Goal: Information Seeking & Learning: Learn about a topic

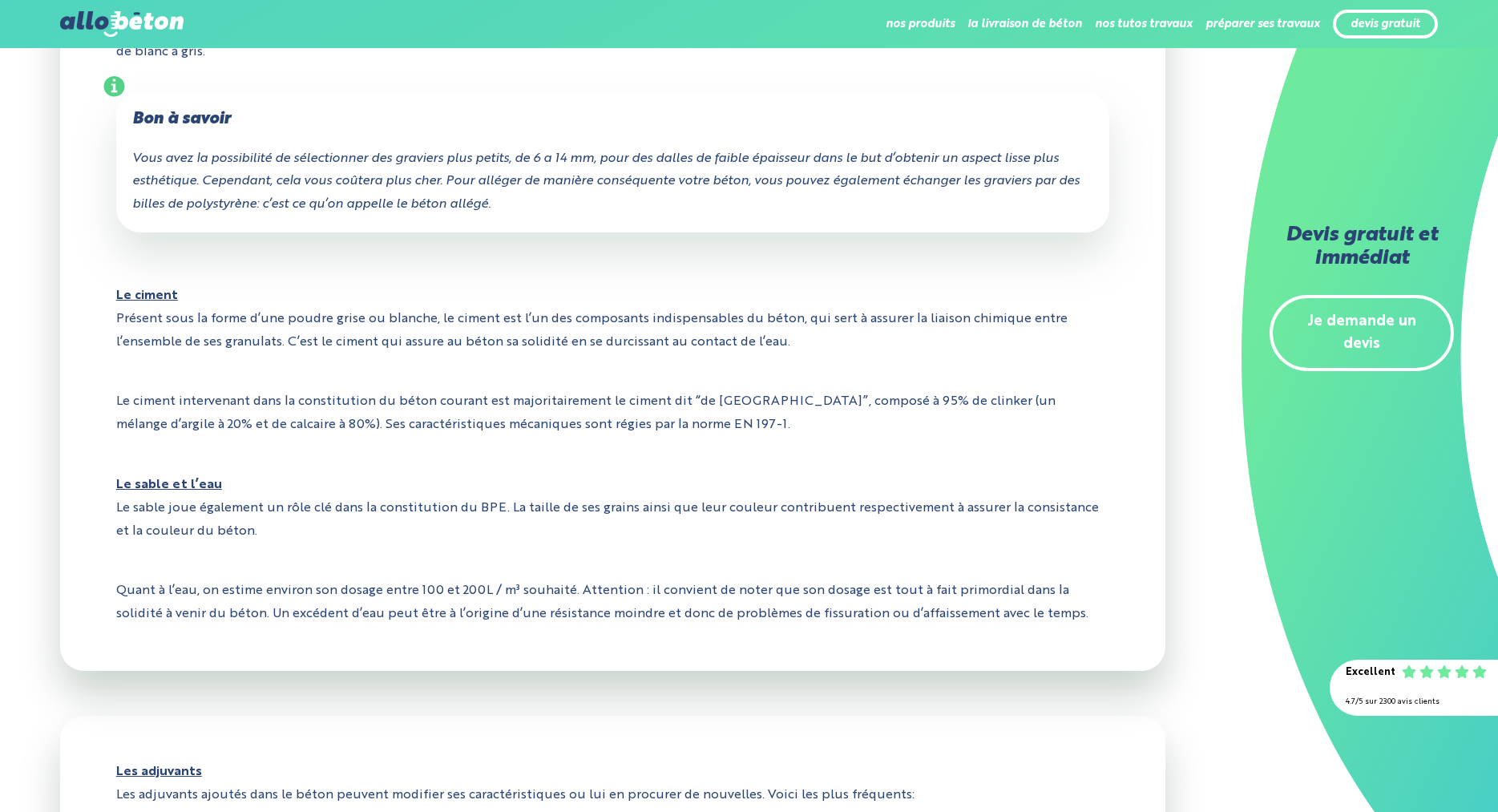
scroll to position [1144, 0]
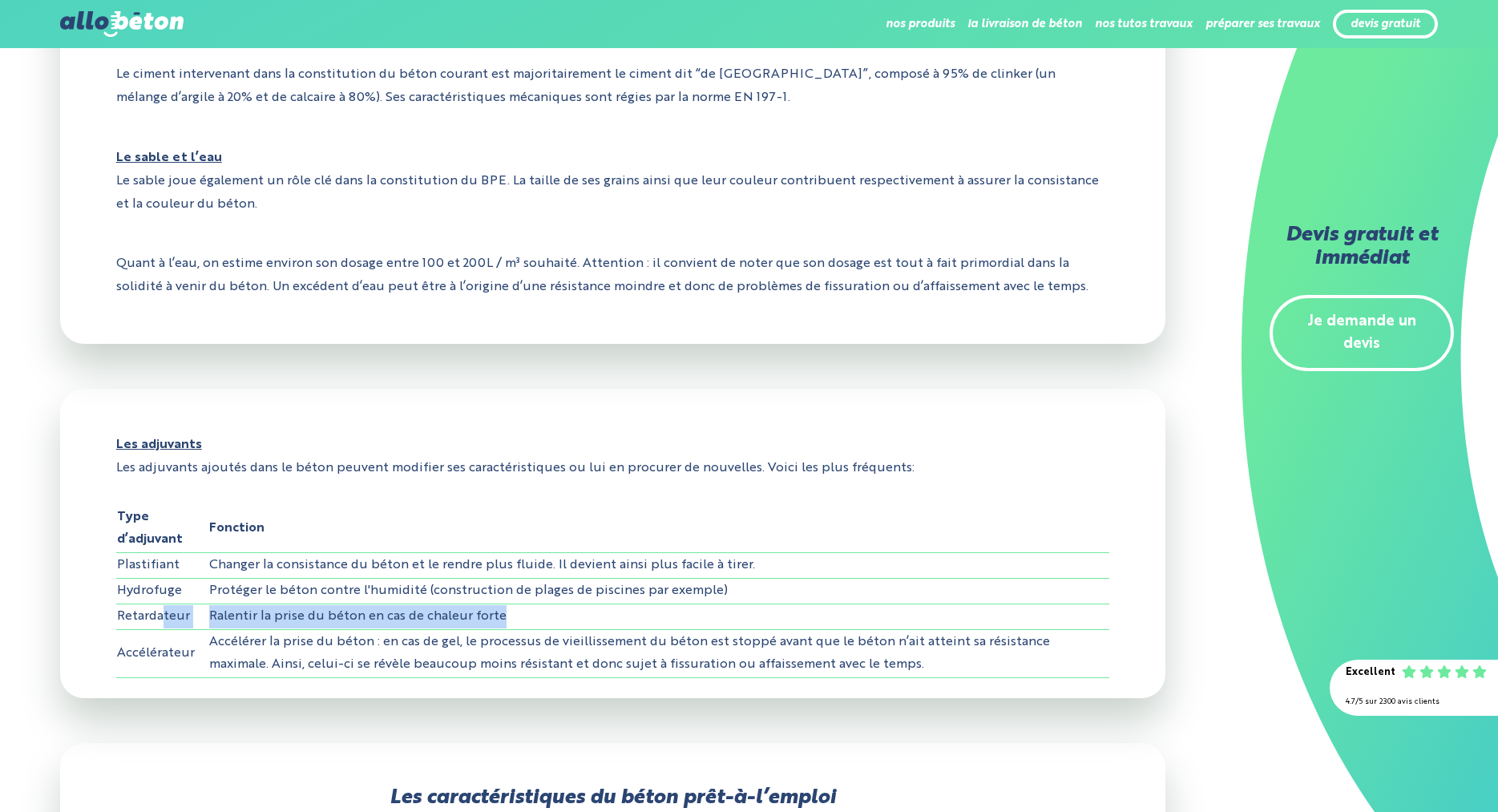
drag, startPoint x: 203, startPoint y: 619, endPoint x: 534, endPoint y: 618, distance: 331.0
click at [534, 618] on tr "Retardateur Ralentir la prise du béton en cas de chaleur forte" at bounding box center [613, 616] width 994 height 25
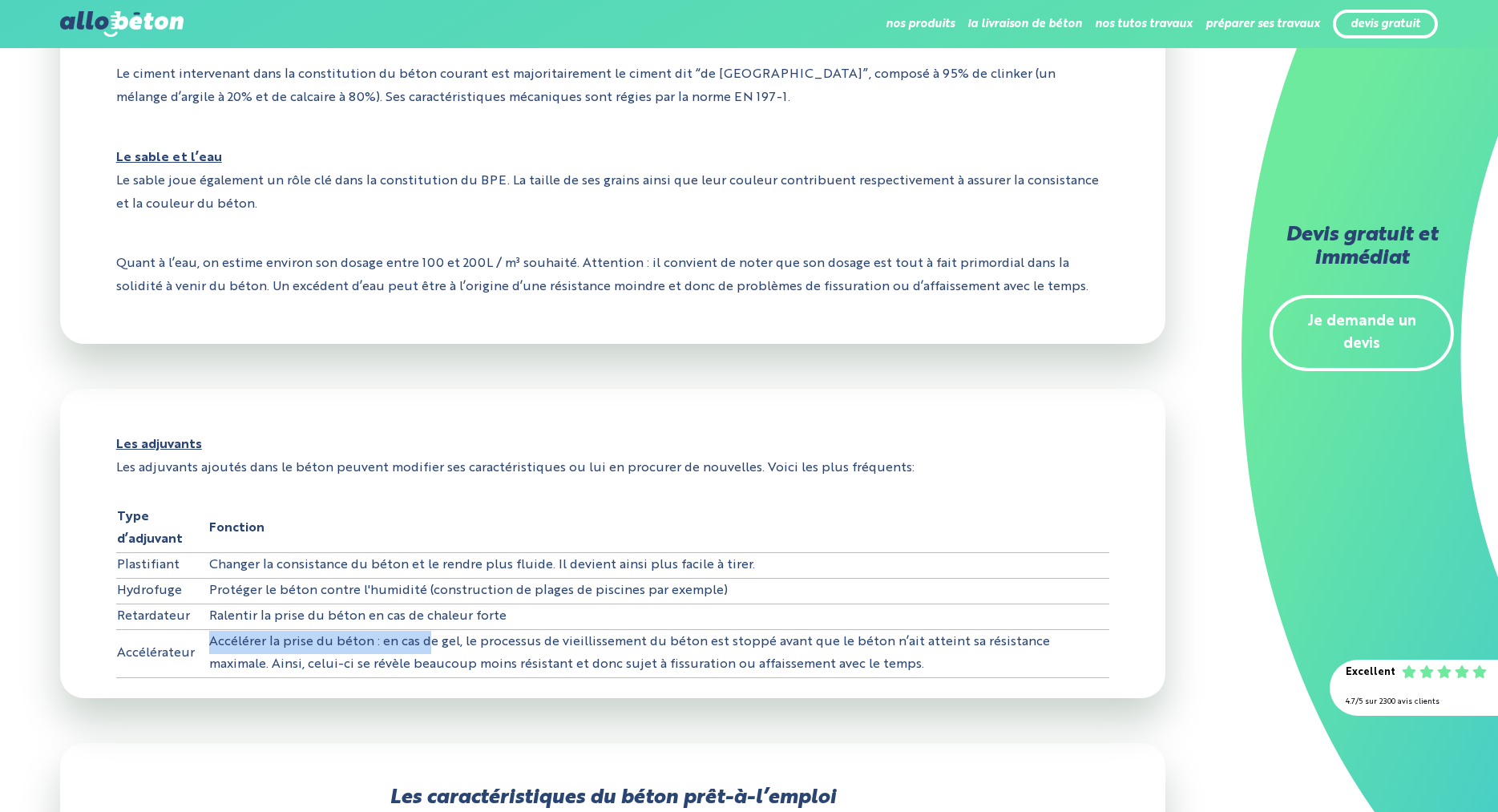
drag, startPoint x: 213, startPoint y: 643, endPoint x: 436, endPoint y: 647, distance: 223.0
click at [433, 647] on td "Accélérer la prise du béton : en cas de gel, le processus de vieillissement du …" at bounding box center [659, 653] width 901 height 48
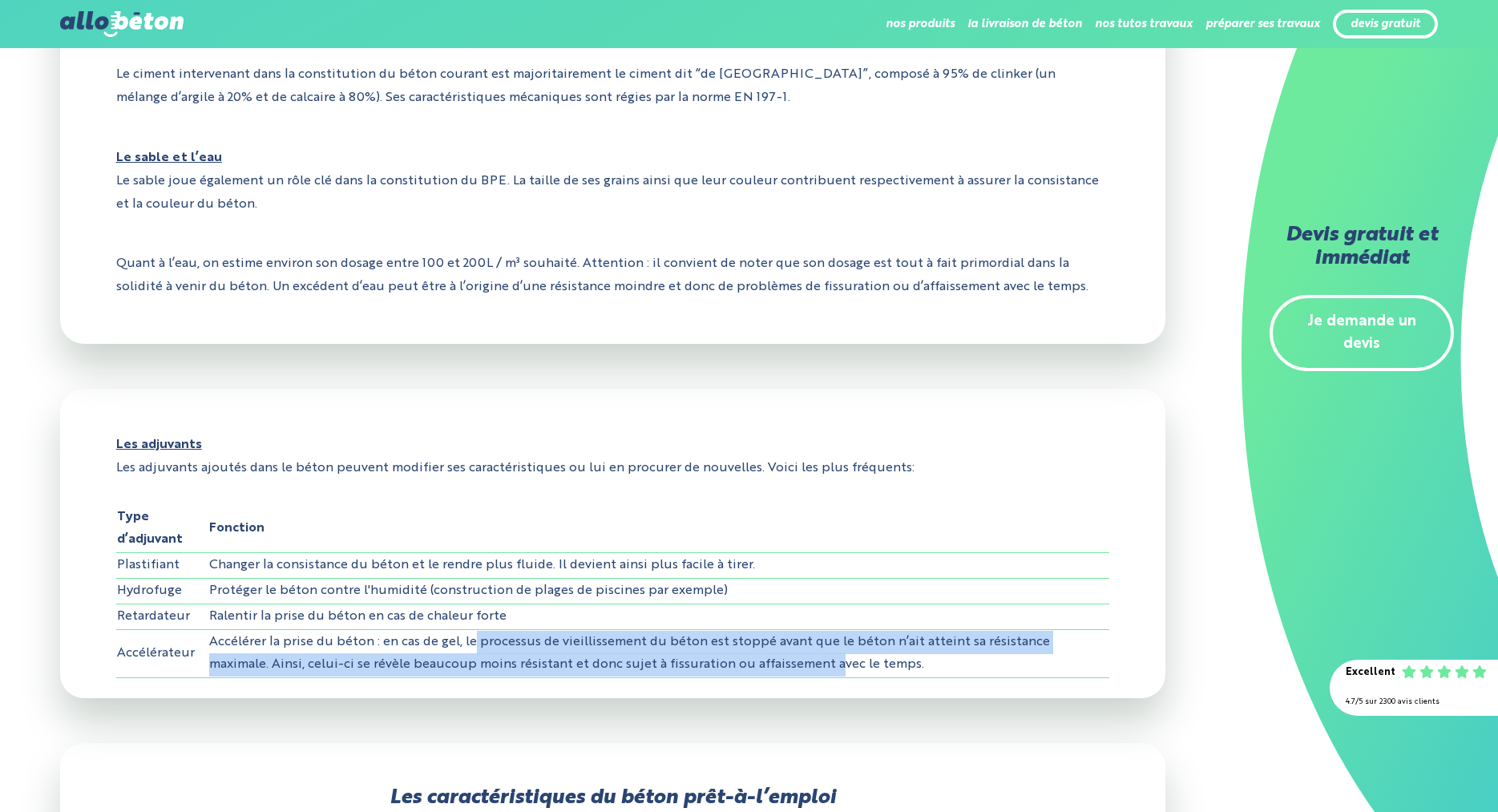
drag, startPoint x: 473, startPoint y: 642, endPoint x: 770, endPoint y: 656, distance: 297.3
click at [770, 656] on td "Accélérer la prise du béton : en cas de gel, le processus de vieillissement du …" at bounding box center [659, 653] width 901 height 48
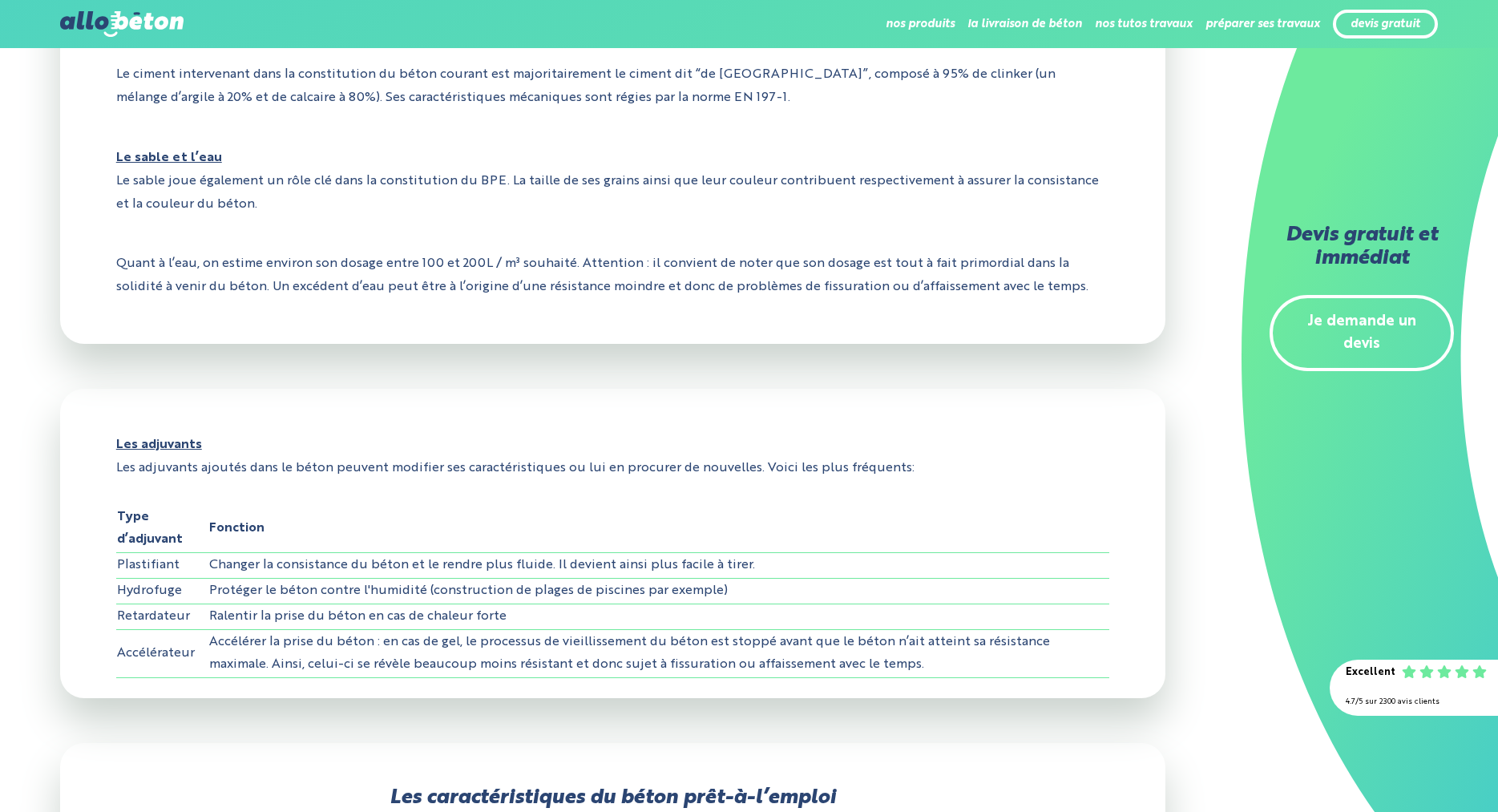
click at [794, 656] on td "Accélérer la prise du béton : en cas de gel, le processus de vieillissement du …" at bounding box center [659, 653] width 901 height 48
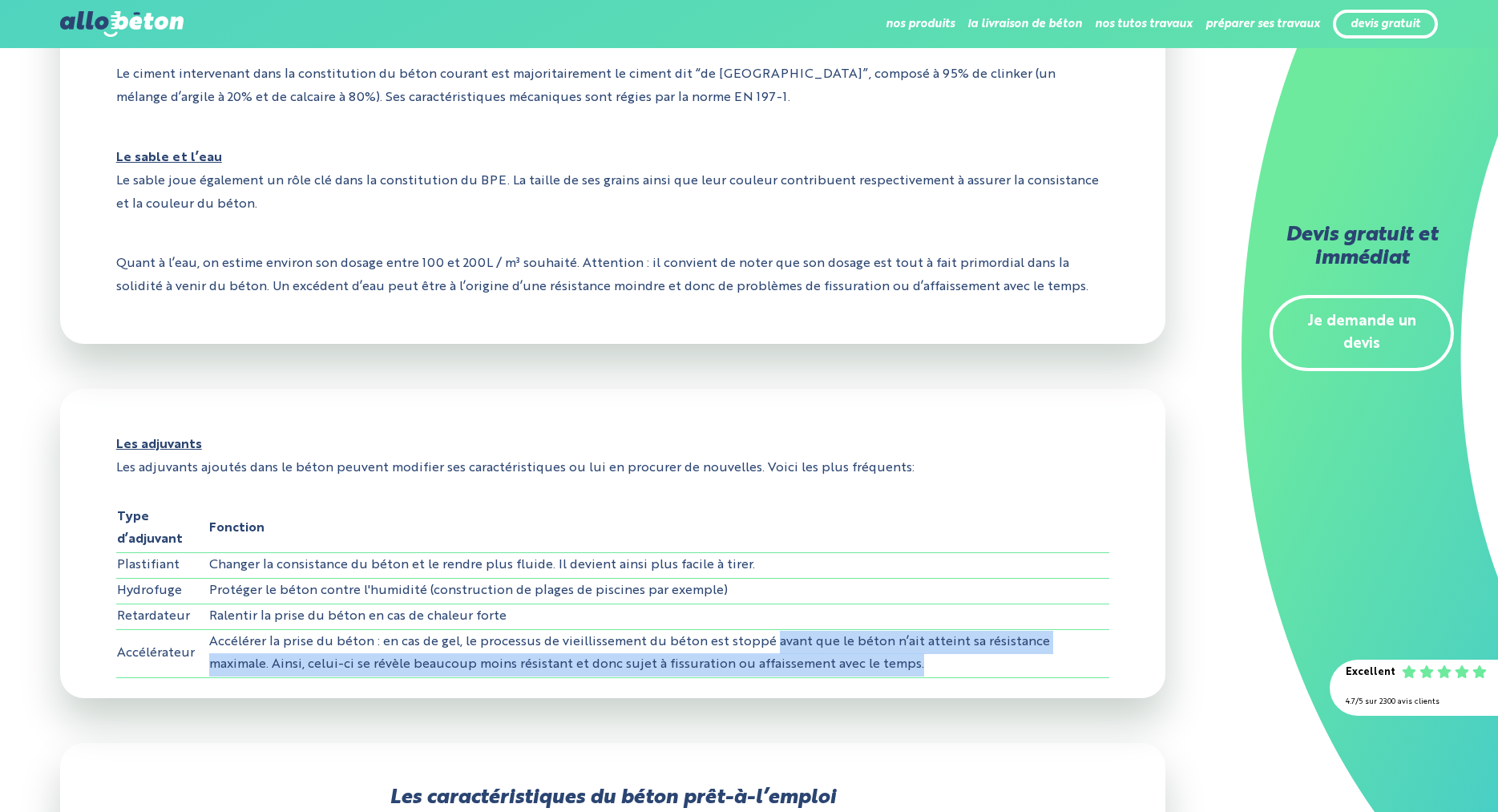
drag, startPoint x: 860, startPoint y: 661, endPoint x: 769, endPoint y: 642, distance: 93.0
click at [769, 642] on td "Accélérer la prise du béton : en cas de gel, le processus de vieillissement du …" at bounding box center [659, 653] width 901 height 48
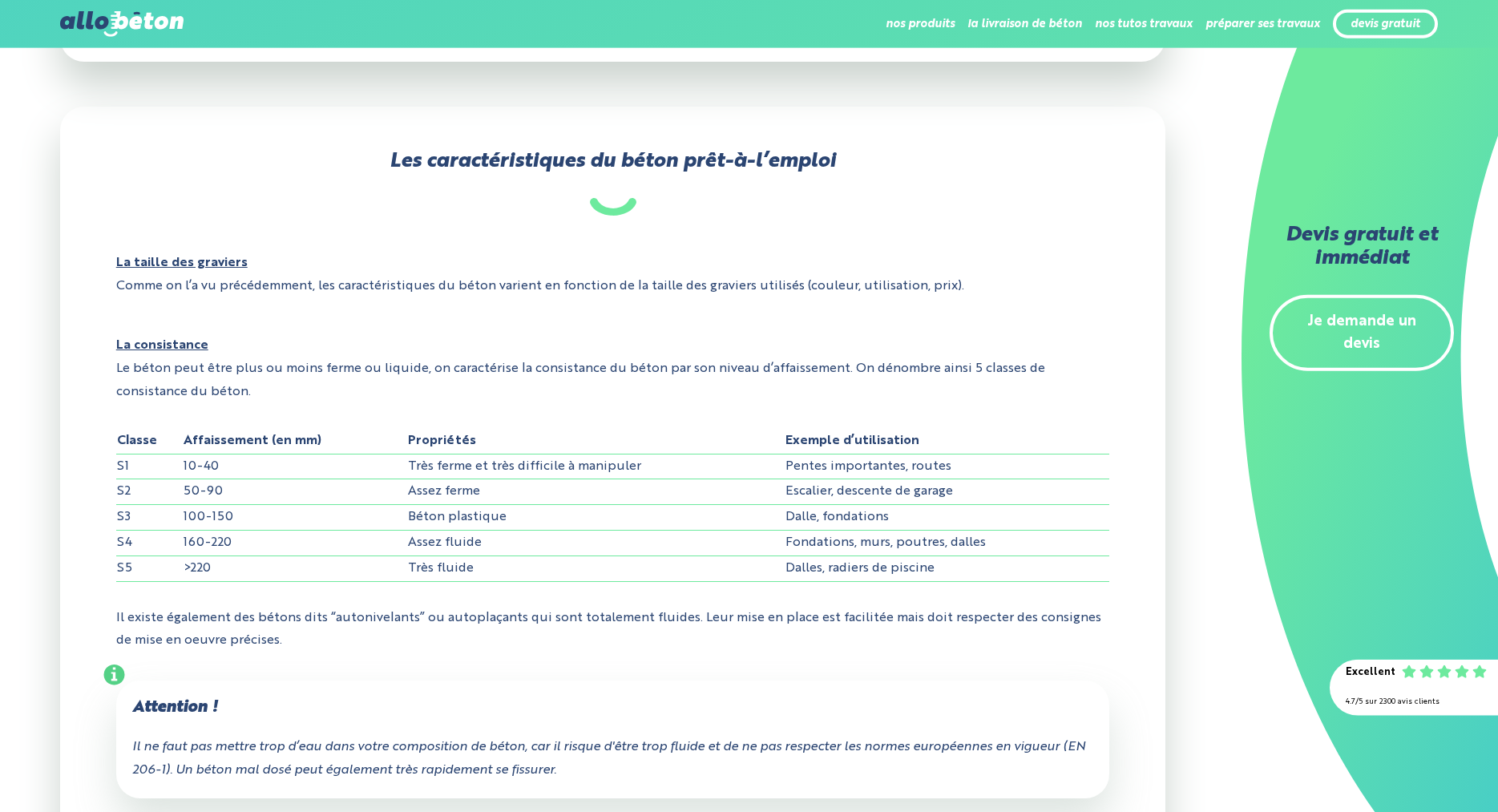
scroll to position [1798, 0]
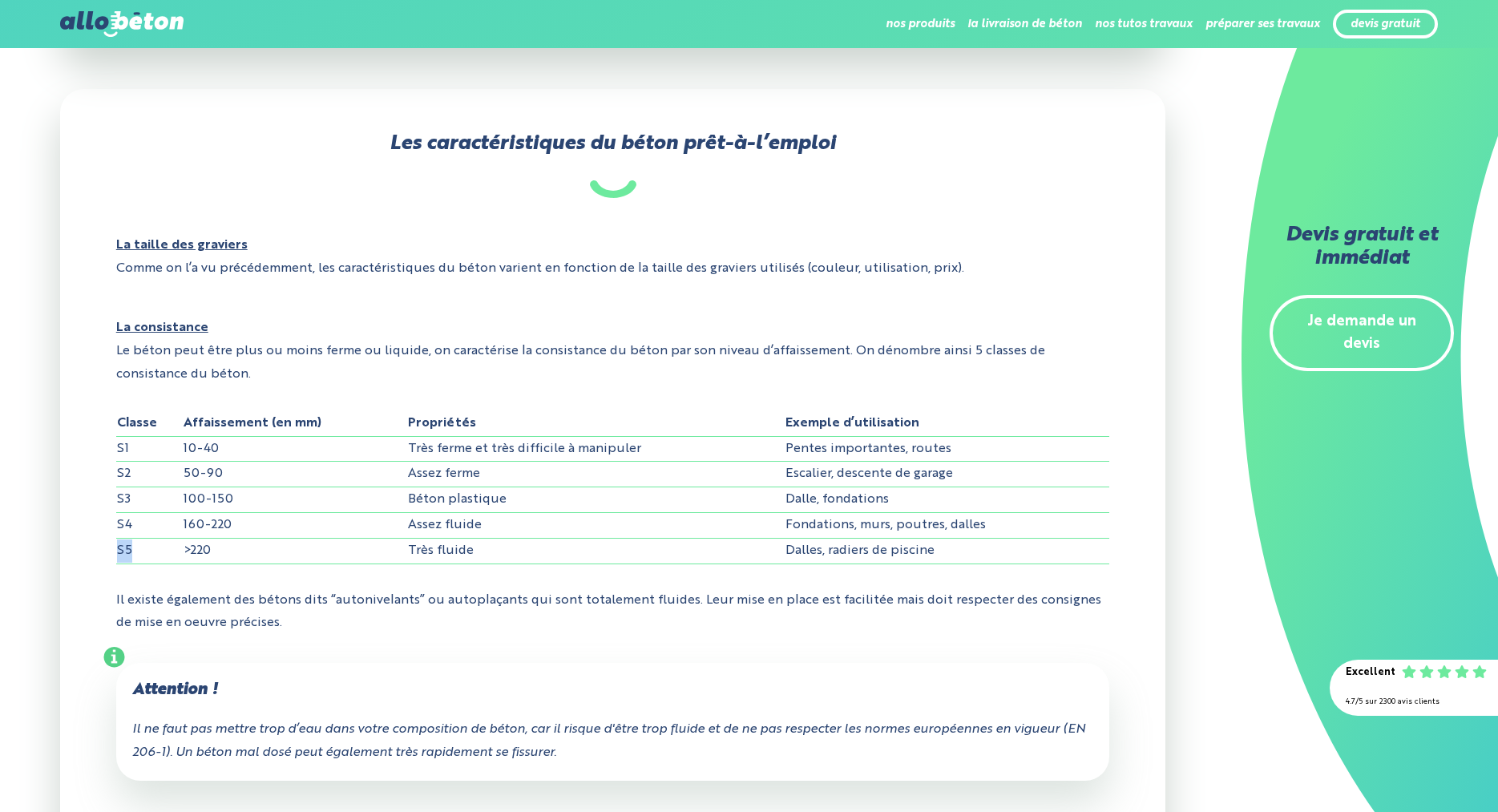
drag, startPoint x: 988, startPoint y: 528, endPoint x: 139, endPoint y: 539, distance: 849.1
click at [139, 539] on tbody "S1 10-40 Très ferme et très difficile à manipuler Pentes importantes, routes S2…" at bounding box center [613, 500] width 994 height 128
drag, startPoint x: 118, startPoint y: 527, endPoint x: 1121, endPoint y: 538, distance: 1003.1
click at [1121, 538] on div "Les caractéristiques du béton prêt-à-l’emploi La taille des graviers Comme on l…" at bounding box center [612, 529] width 1106 height 881
click at [1068, 533] on td "Fondations, murs, poutres, dalles" at bounding box center [947, 525] width 325 height 25
